Goal: Task Accomplishment & Management: Use online tool/utility

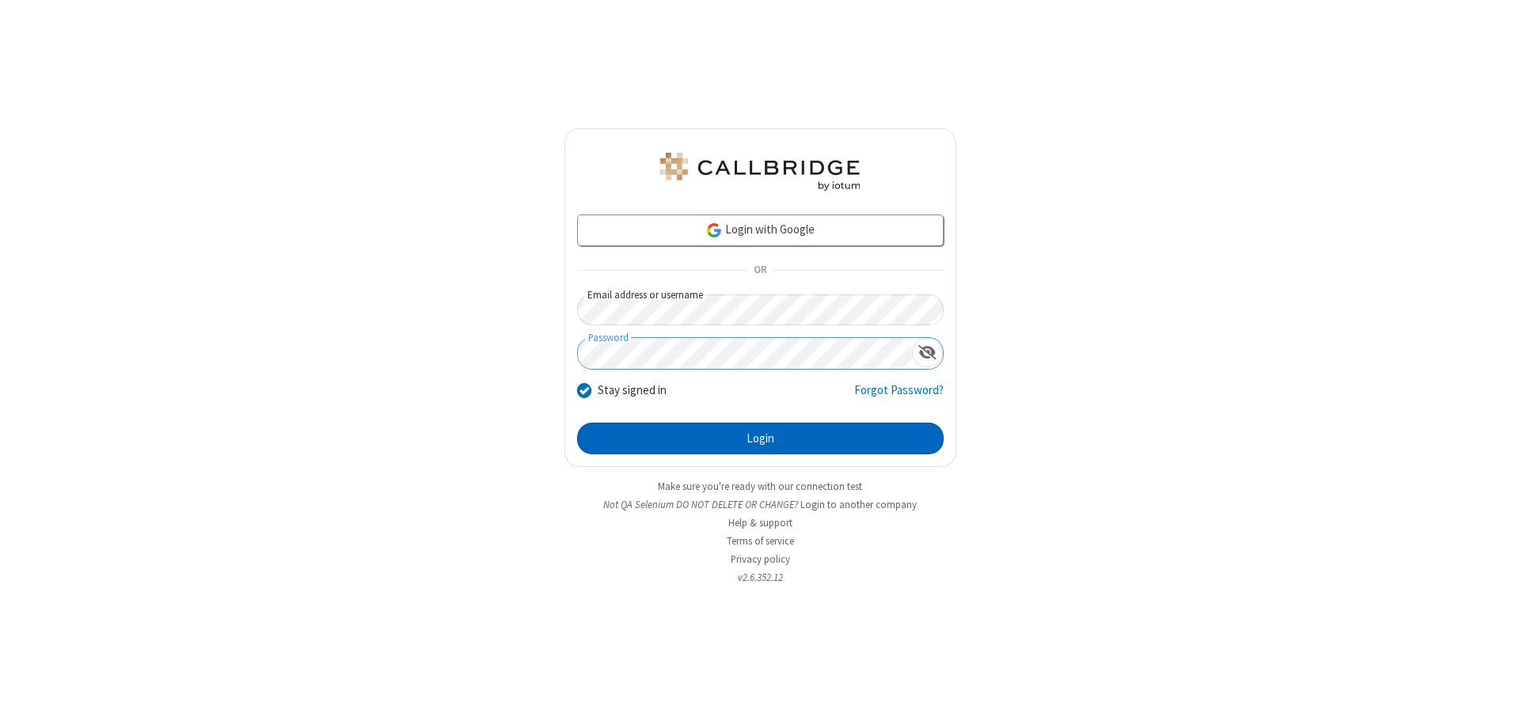
click at [760, 439] on button "Login" at bounding box center [760, 439] width 367 height 32
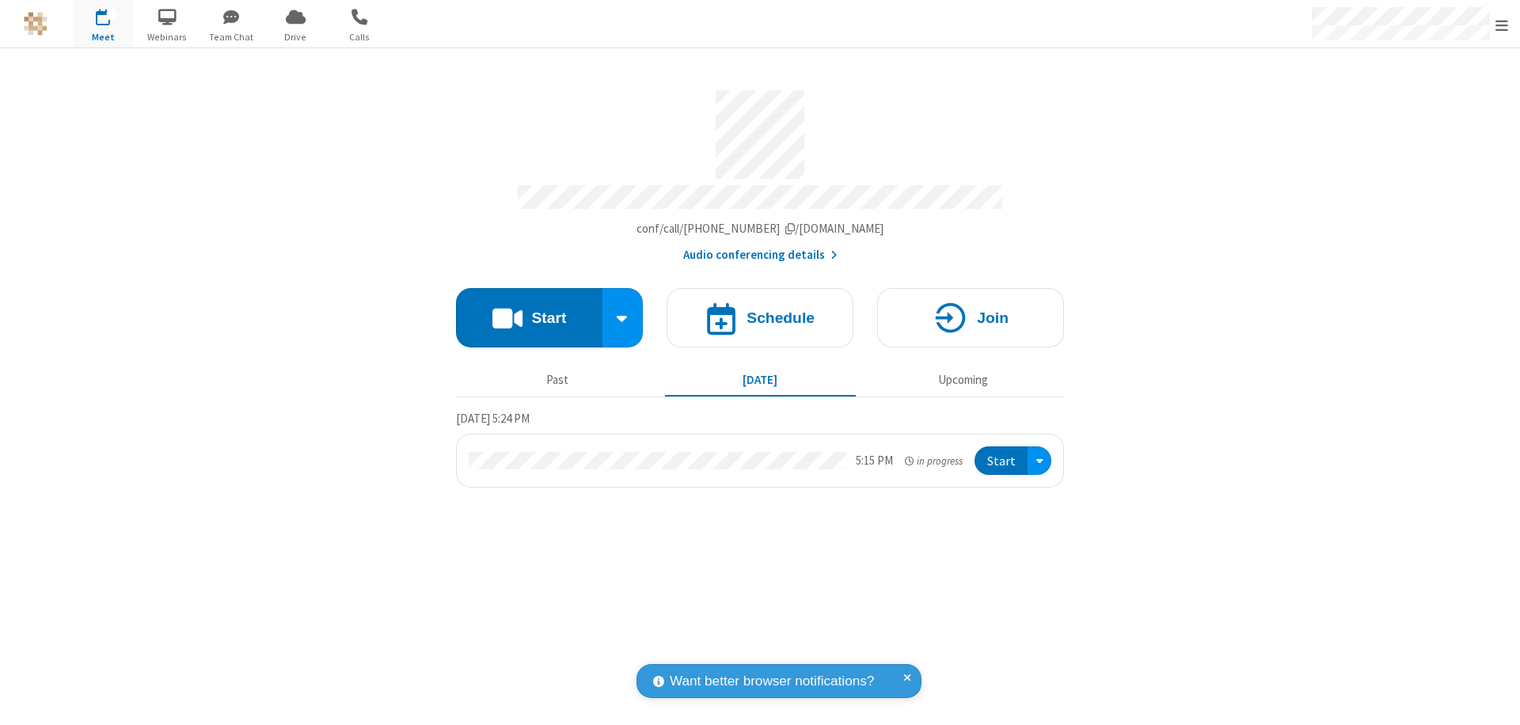
click at [529, 310] on button "Start" at bounding box center [529, 317] width 146 height 59
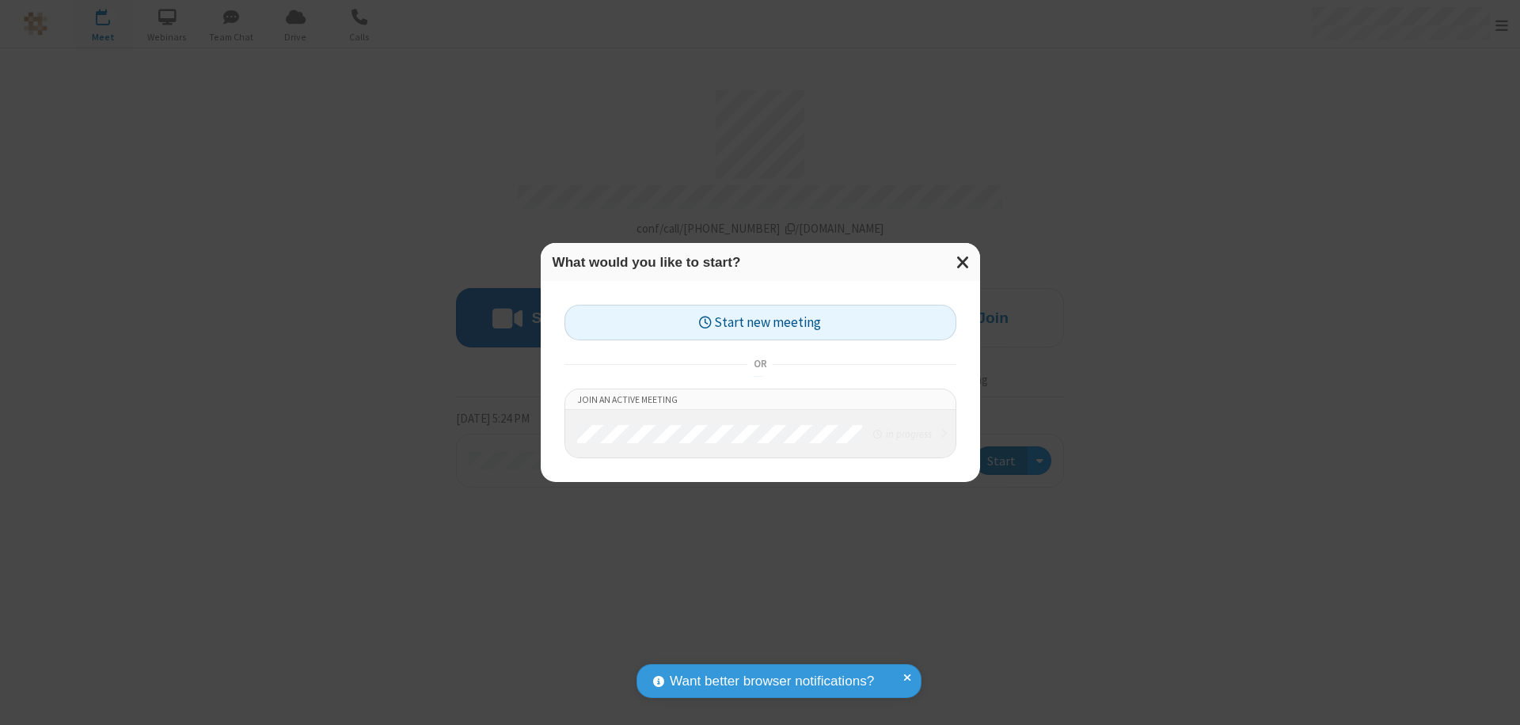
click at [760, 322] on button "Start new meeting" at bounding box center [760, 323] width 392 height 36
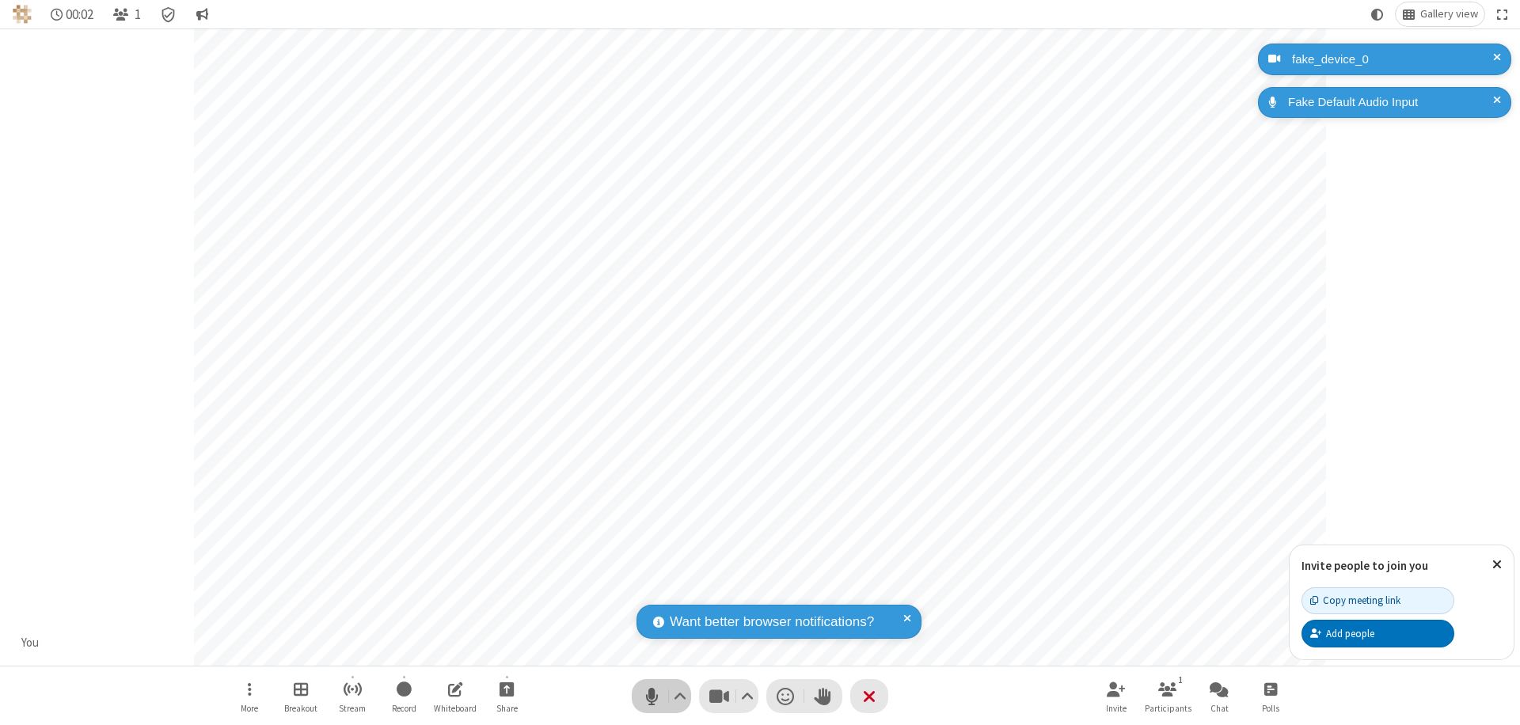
click at [652, 696] on span "Mute (⌘+Shift+A)" at bounding box center [652, 696] width 24 height 23
click at [652, 696] on span "Unmute (⌘+Shift+A)" at bounding box center [652, 696] width 24 height 23
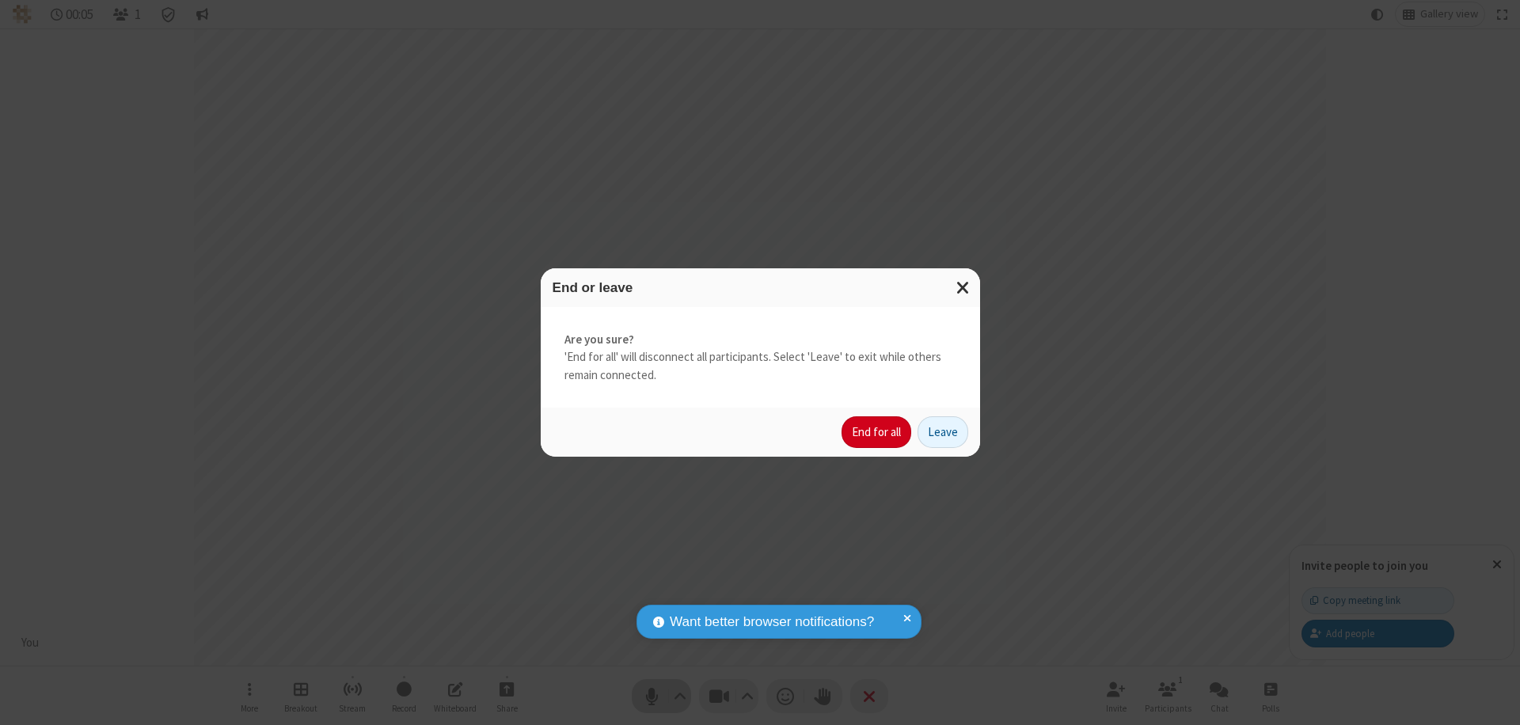
click at [877, 432] on button "End for all" at bounding box center [877, 432] width 70 height 32
